Goal: Information Seeking & Learning: Compare options

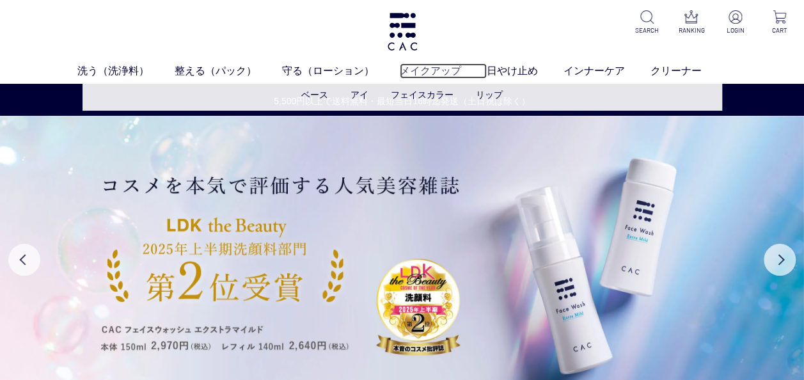
click at [433, 67] on link "メイクアップ" at bounding box center [443, 70] width 87 height 15
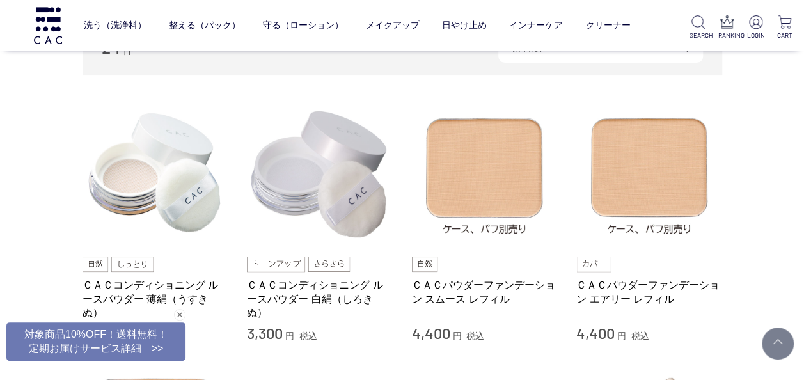
scroll to position [247, 0]
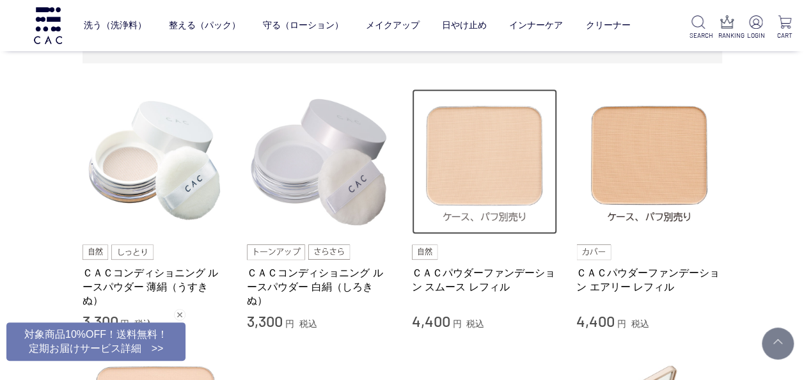
click at [469, 146] on img at bounding box center [485, 162] width 146 height 146
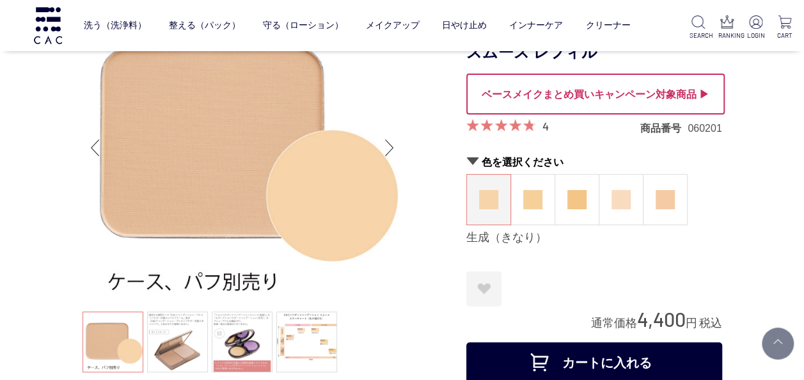
scroll to position [34, 0]
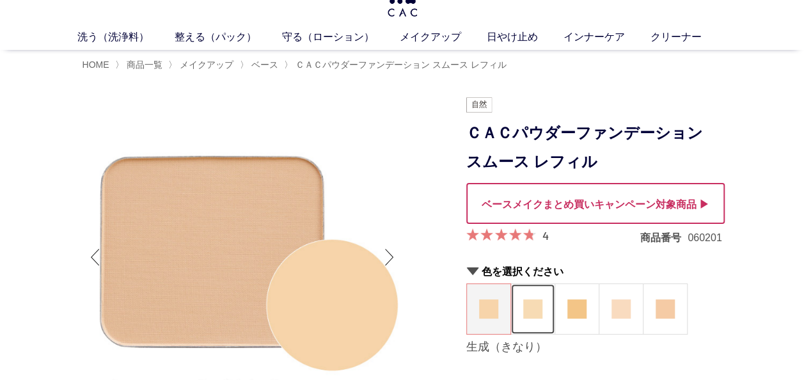
click at [540, 309] on img at bounding box center [532, 308] width 19 height 19
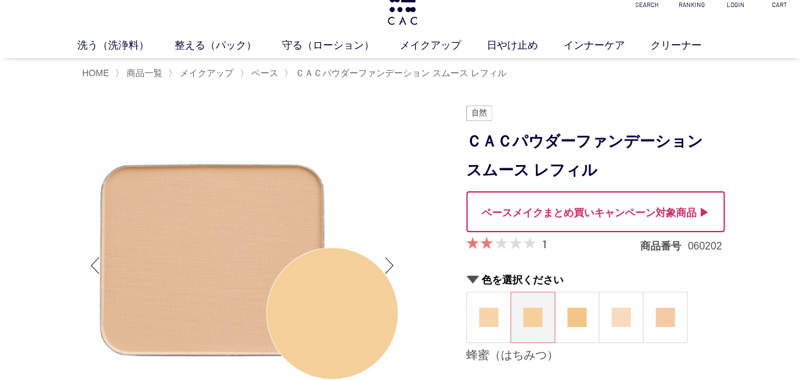
scroll to position [51, 0]
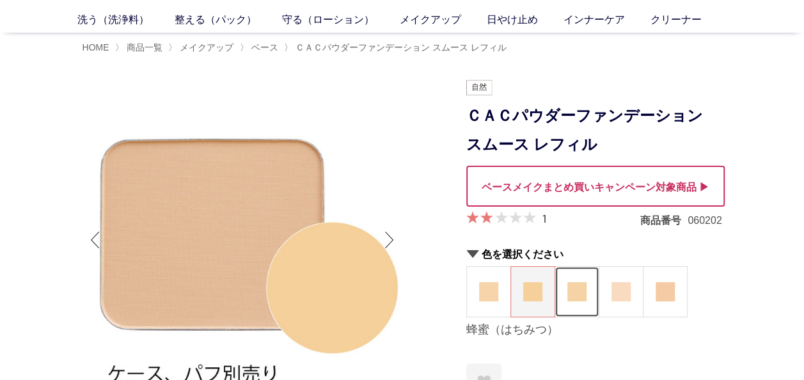
click at [579, 297] on img at bounding box center [576, 291] width 19 height 19
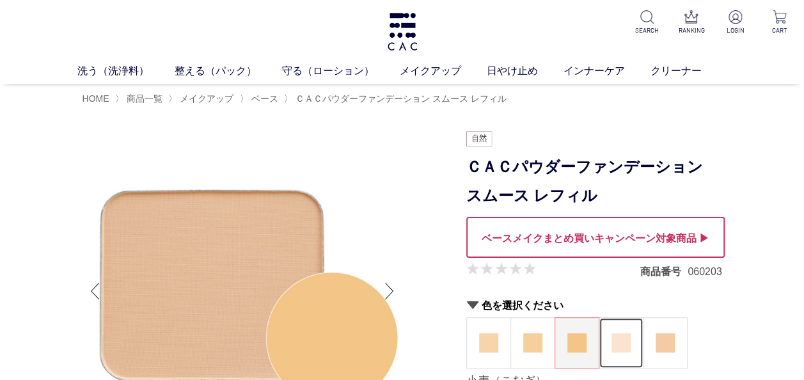
click at [631, 346] on figure at bounding box center [620, 343] width 43 height 50
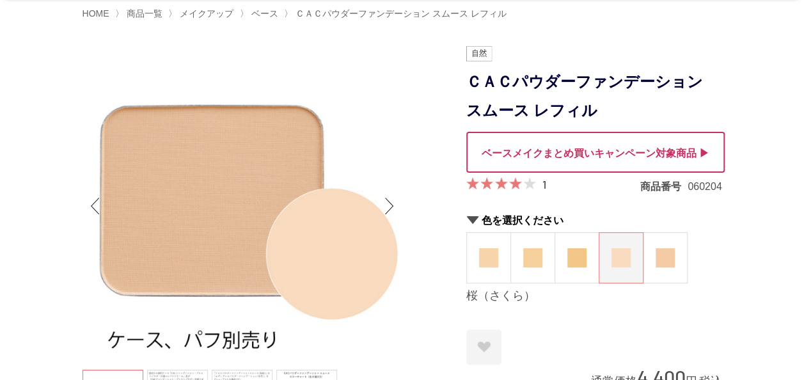
scroll to position [93, 0]
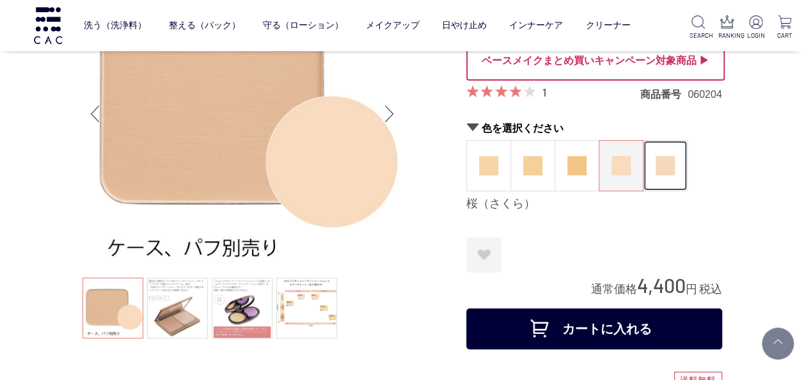
click at [668, 171] on img at bounding box center [664, 165] width 19 height 19
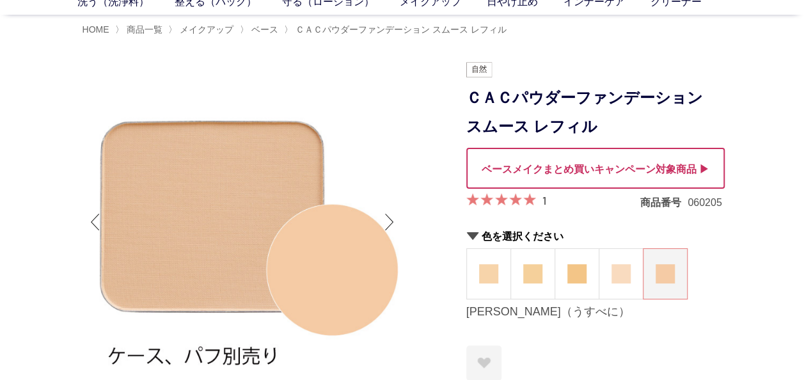
scroll to position [77, 0]
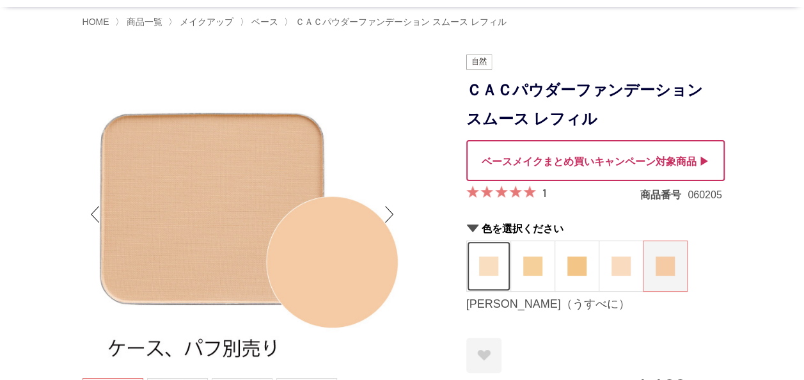
click at [485, 267] on img at bounding box center [488, 265] width 19 height 19
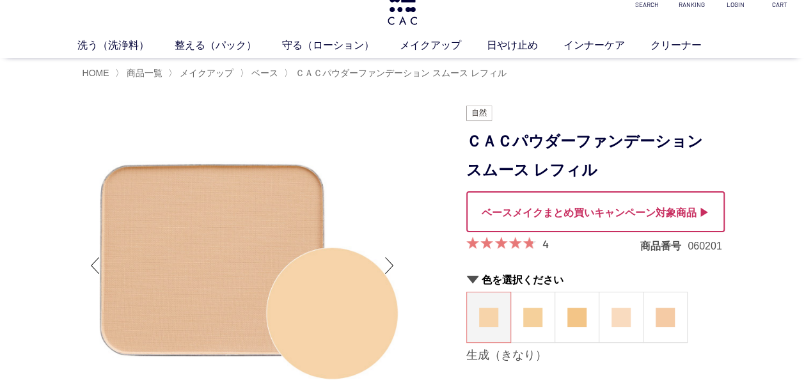
scroll to position [102, 0]
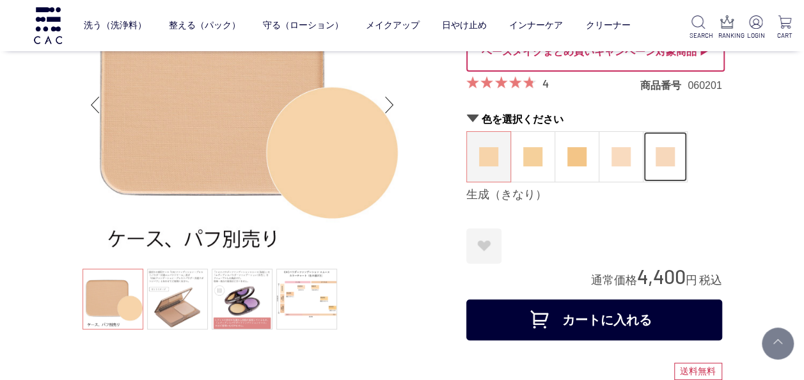
click at [664, 155] on img at bounding box center [664, 156] width 19 height 19
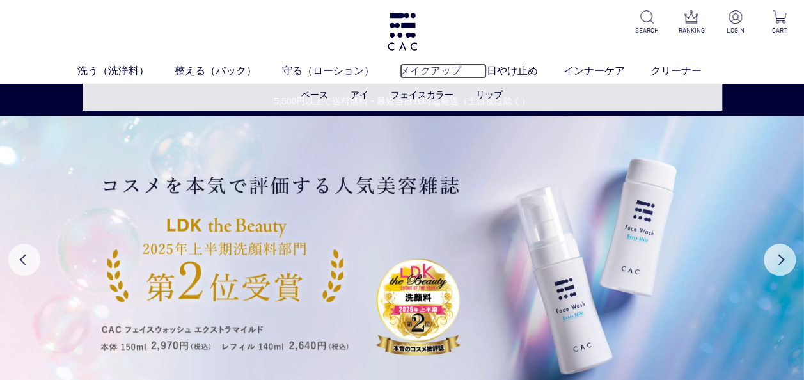
click at [421, 72] on link "メイクアップ" at bounding box center [443, 70] width 87 height 15
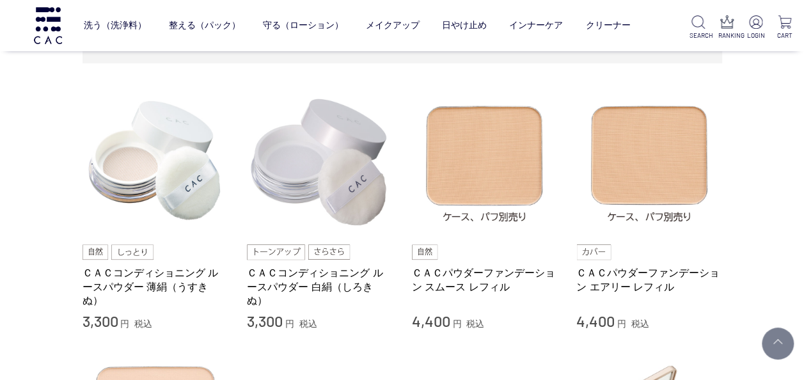
scroll to position [281, 0]
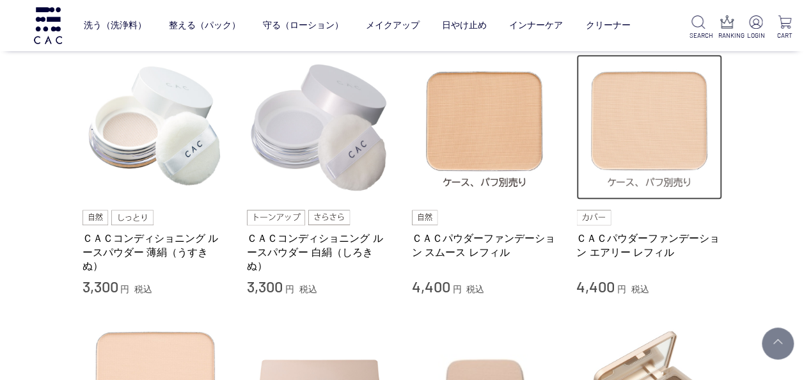
click at [652, 152] on img at bounding box center [649, 127] width 146 height 146
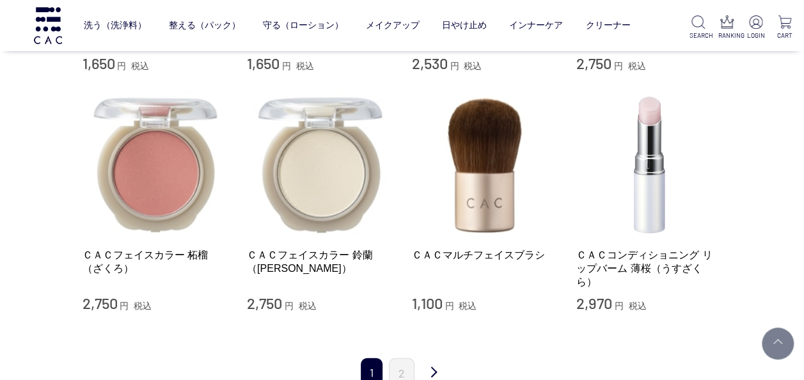
scroll to position [1236, 0]
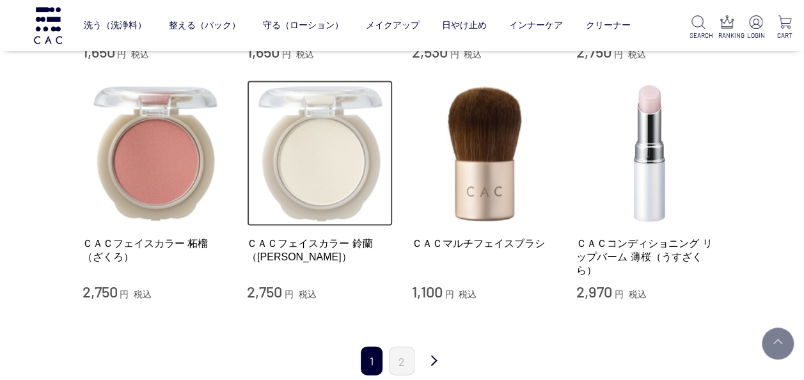
click at [333, 159] on img at bounding box center [320, 154] width 146 height 146
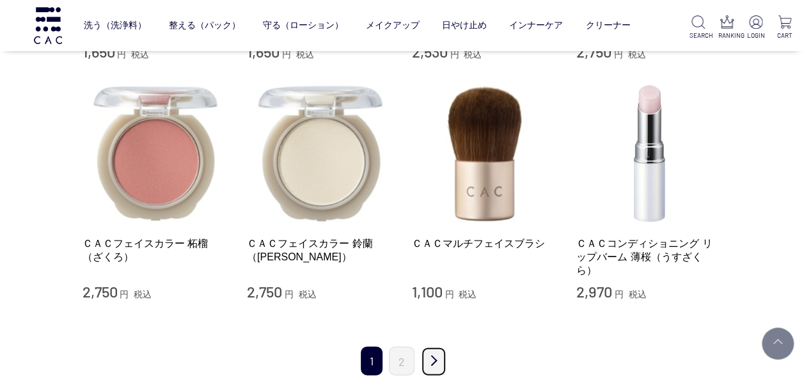
click at [436, 359] on link "次" at bounding box center [434, 362] width 26 height 30
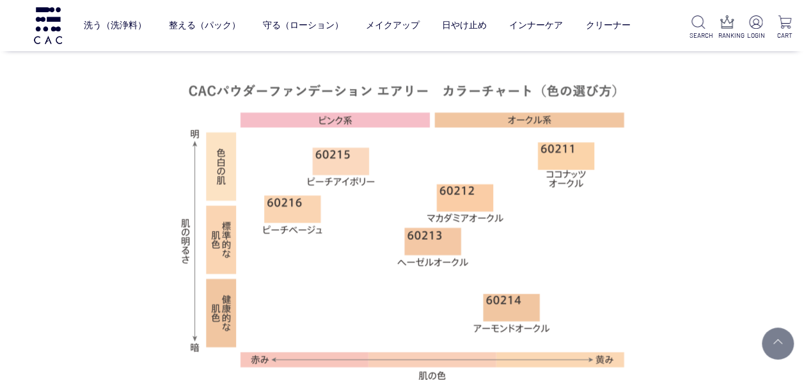
scroll to position [816, 0]
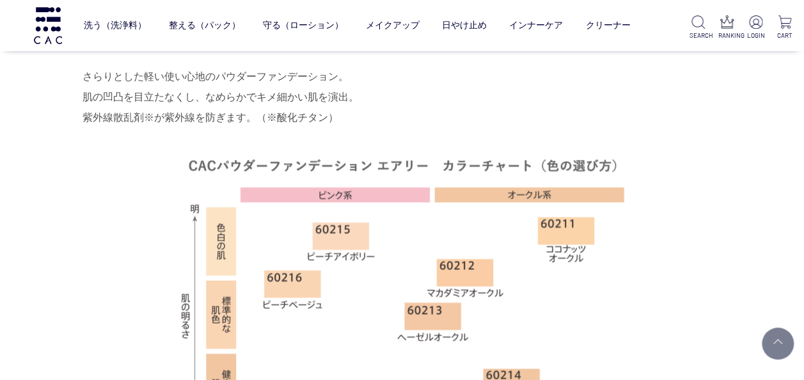
click at [722, 104] on div "商品説明 さらりとした軽い使い心地のパウダーファンデーション。 肌の凹凸を目立たなくし、なめらかでキメ細かい肌を演出。 紫外線散乱剤※が紫外線を防ぎます。（※…" at bounding box center [401, 274] width 639 height 478
drag, startPoint x: 799, startPoint y: 104, endPoint x: 797, endPoint y: 83, distance: 20.6
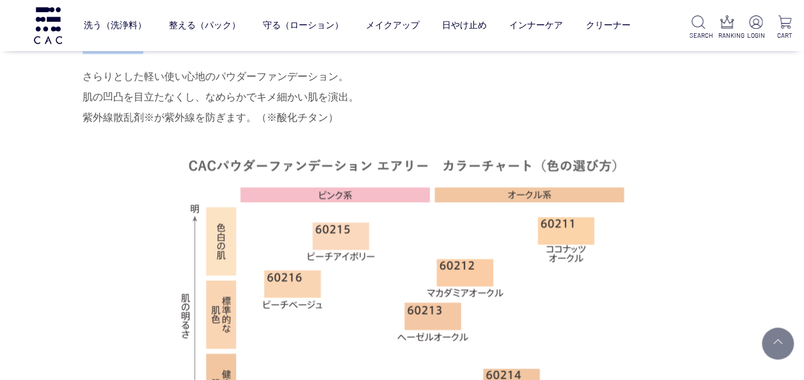
click at [722, 83] on div "商品説明 さらりとした軽い使い心地のパウダーファンデーション。 肌の凹凸を目立たなくし、なめらかでキメ細かい肌を演出。 紫外線散乱剤※が紫外線を防ぎます。（※…" at bounding box center [401, 274] width 639 height 478
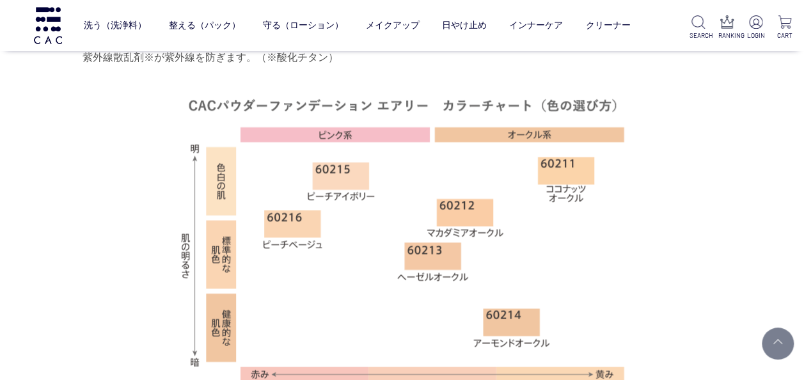
scroll to position [936, 0]
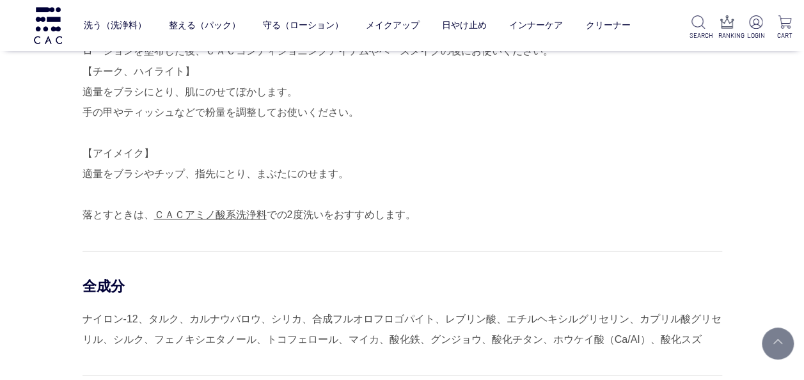
scroll to position [912, 0]
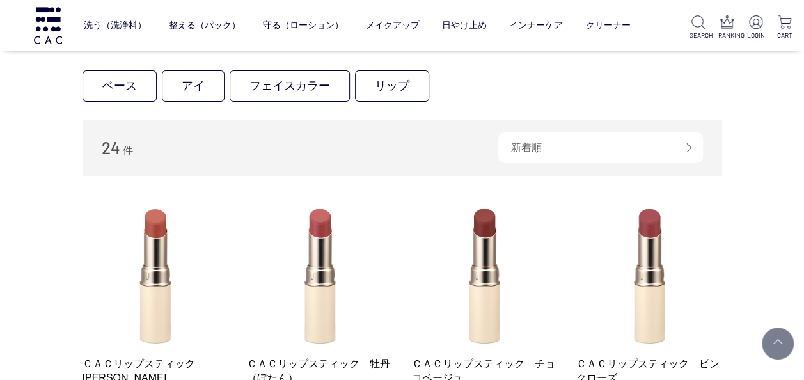
scroll to position [125, 0]
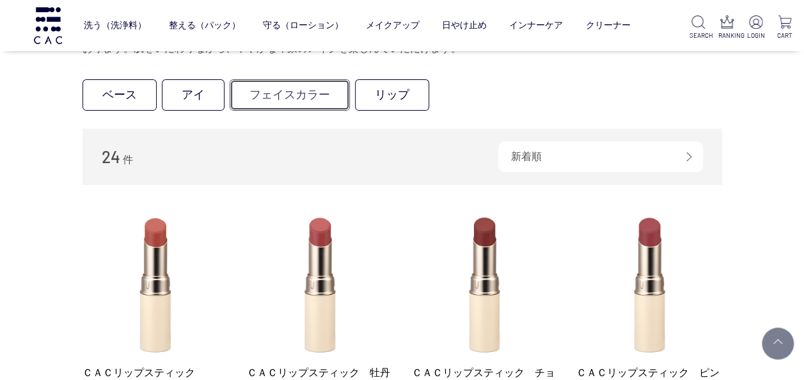
click at [308, 95] on link "フェイスカラー" at bounding box center [290, 94] width 120 height 31
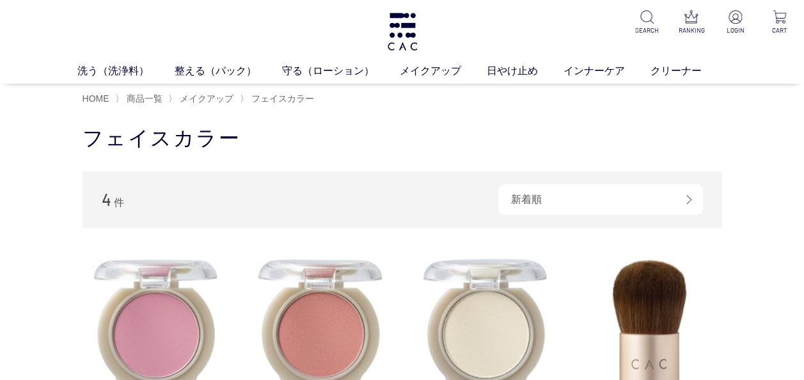
click at [802, 370] on div "買い物かご 買い物かご内の商品 買い物かごは空です... カテゴリから探す 商品一覧 スキンケア メイクアップ ベース アイ フェイスカラー リップ その他 …" at bounding box center [402, 350] width 804 height 477
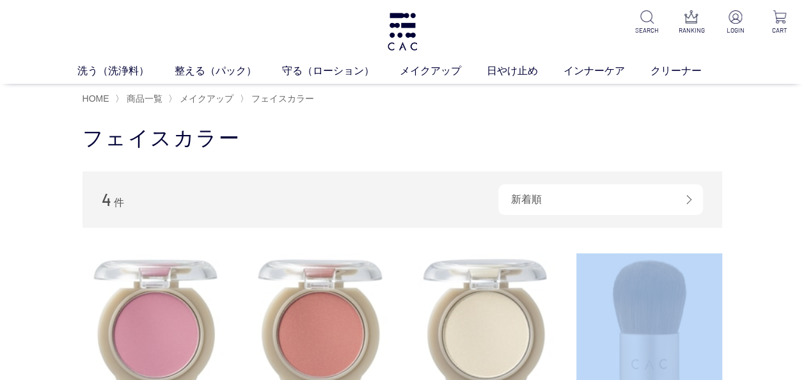
click at [802, 370] on div "買い物かご 買い物かご内の商品 買い物かごは空です... カテゴリから探す 商品一覧 スキンケア メイクアップ ベース アイ フェイスカラー リップ その他 …" at bounding box center [402, 350] width 804 height 477
